Goal: Task Accomplishment & Management: Use online tool/utility

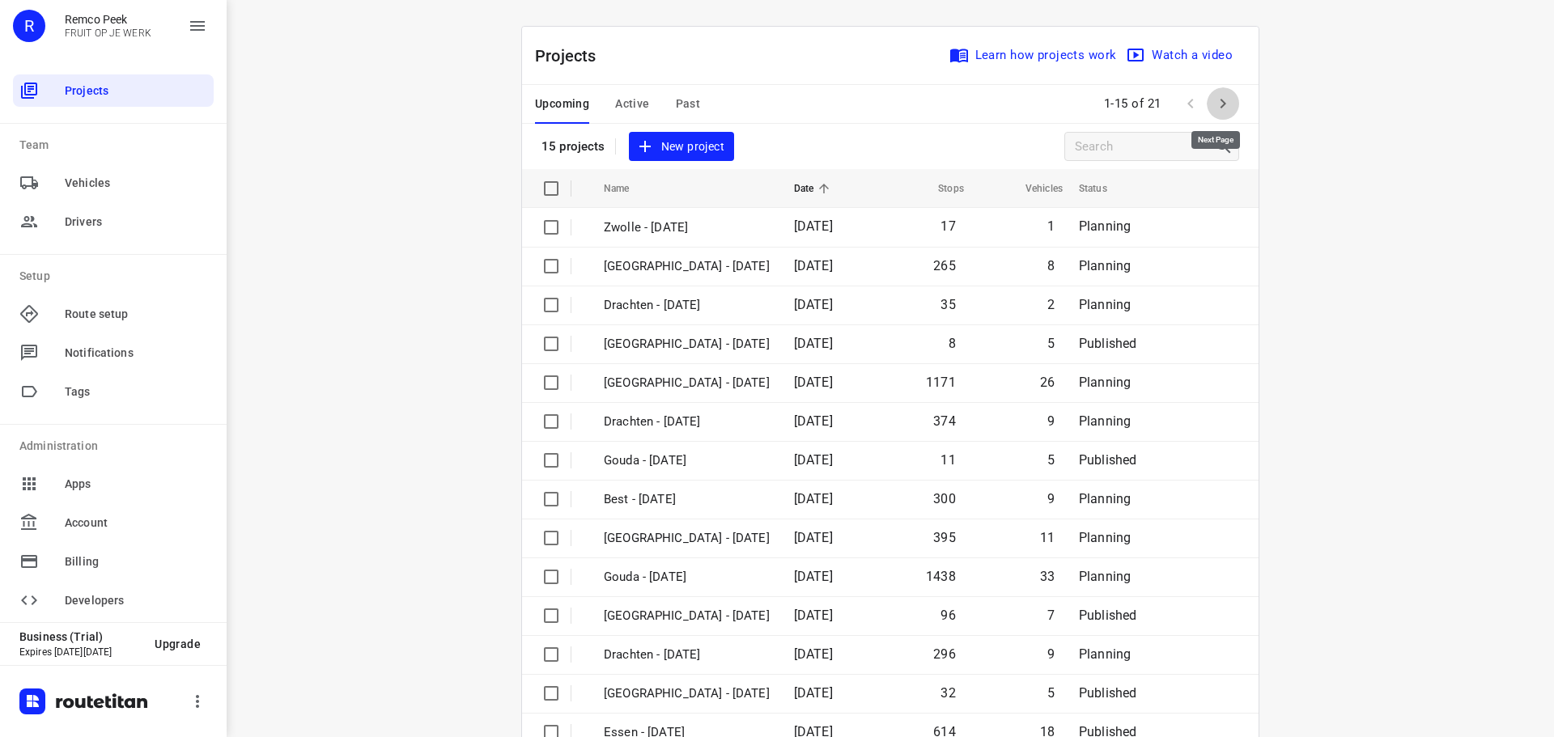
click at [1221, 100] on icon "button" at bounding box center [1222, 103] width 19 height 19
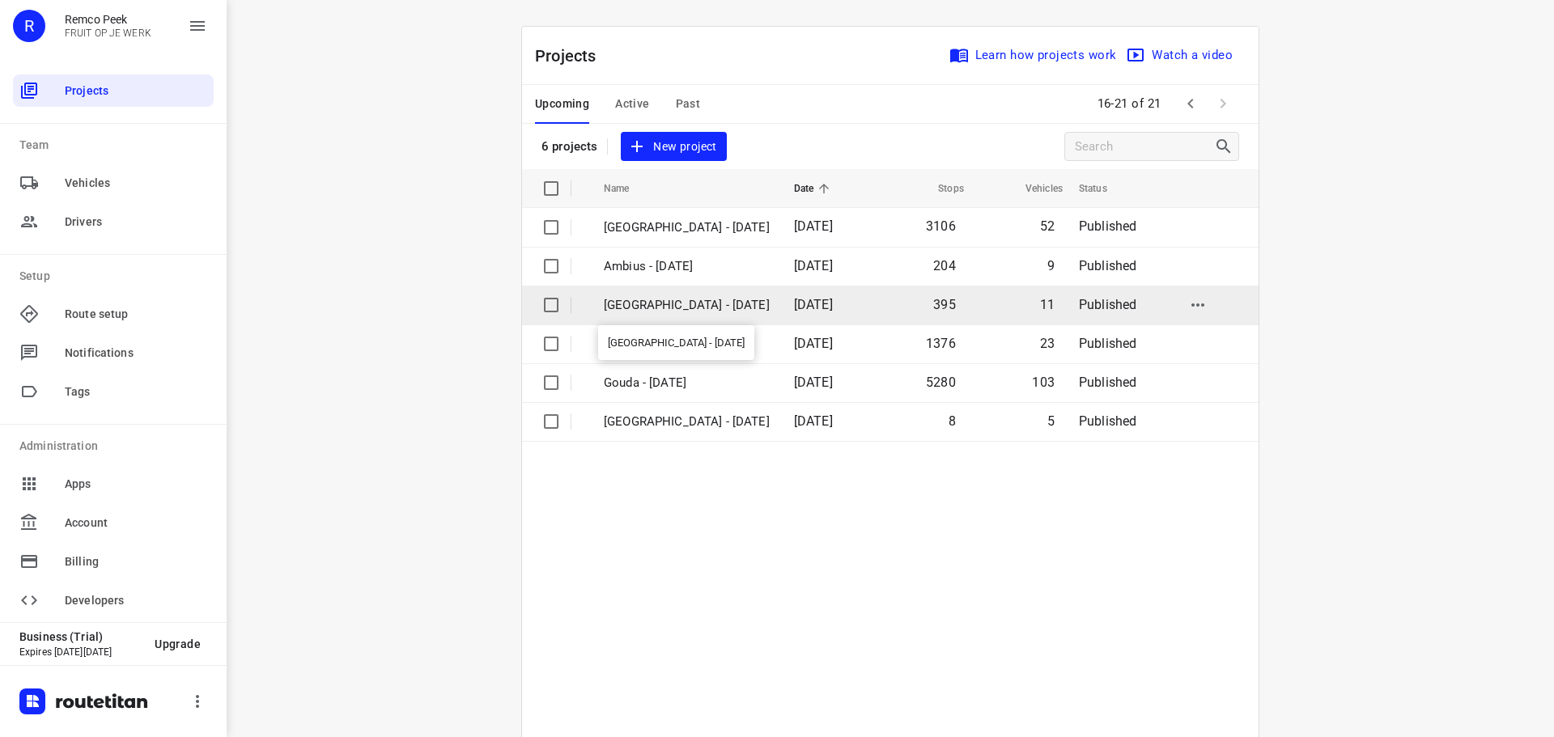
click at [652, 300] on p "[GEOGRAPHIC_DATA] - [DATE]" at bounding box center [687, 305] width 166 height 19
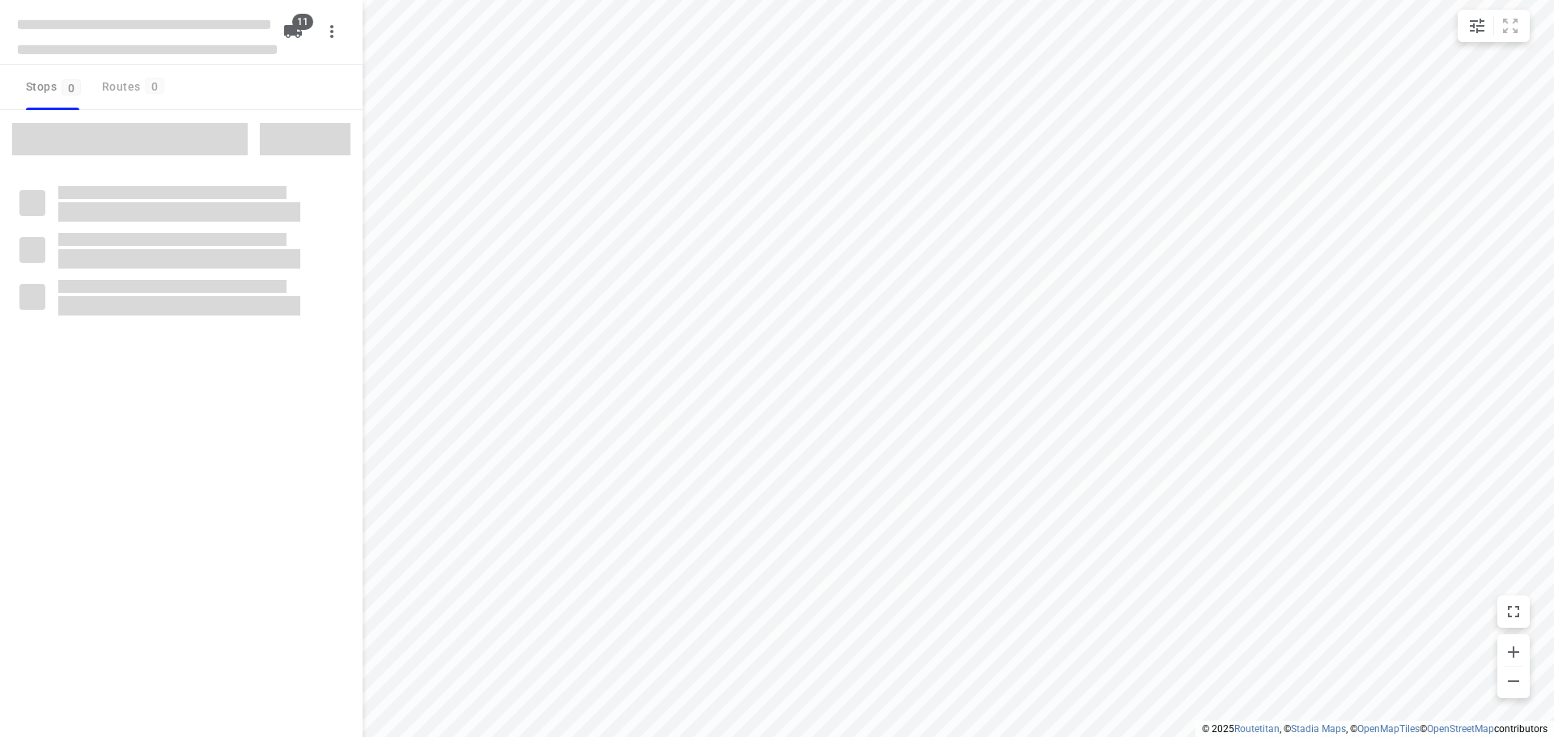
checkbox input "true"
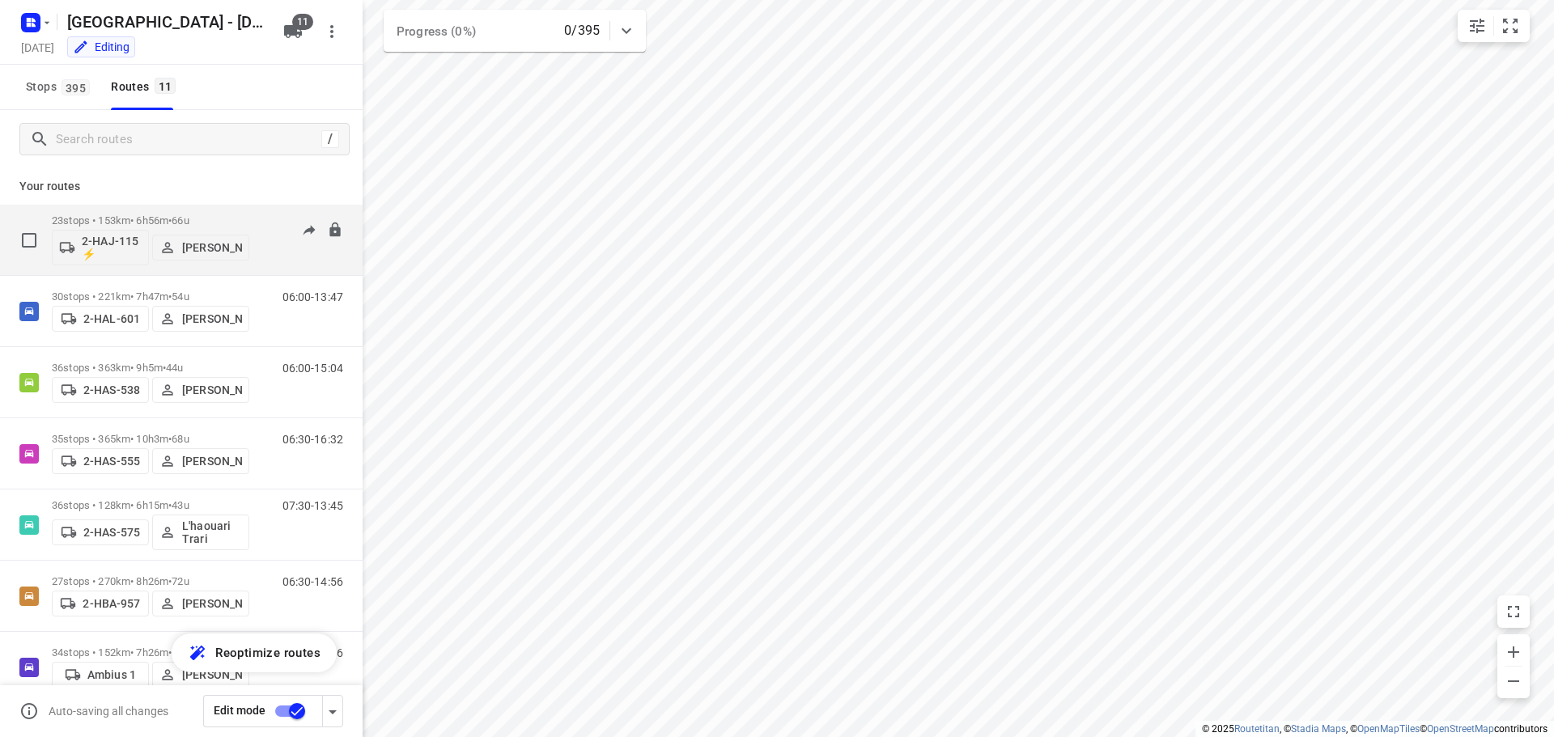
click at [153, 212] on div "23 stops • 153km • 6h56m • 66u 2-HAJ-115 ⚡ [PERSON_NAME]" at bounding box center [150, 239] width 197 height 67
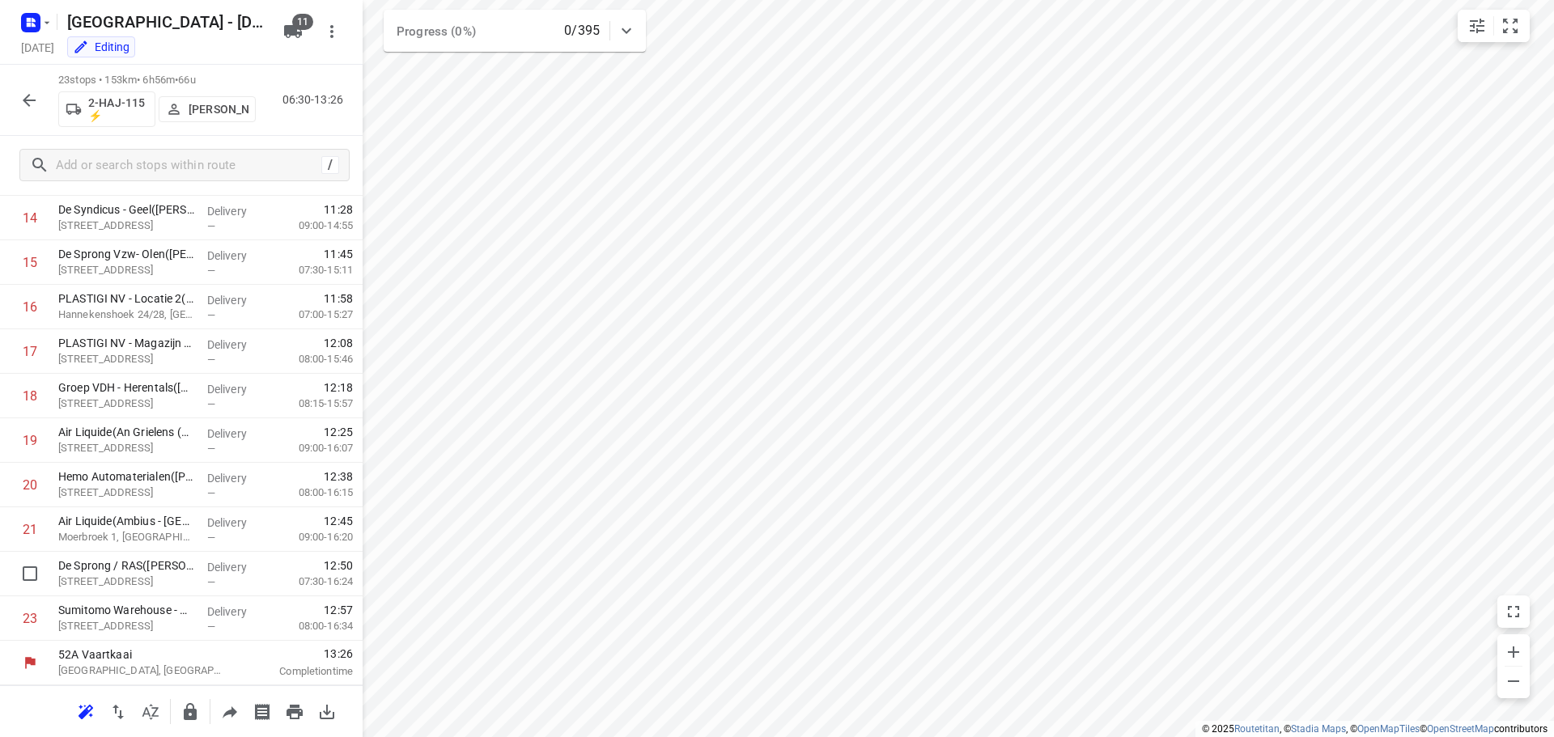
scroll to position [253, 0]
click at [31, 97] on icon "button" at bounding box center [28, 100] width 19 height 19
